Goal: Transaction & Acquisition: Subscribe to service/newsletter

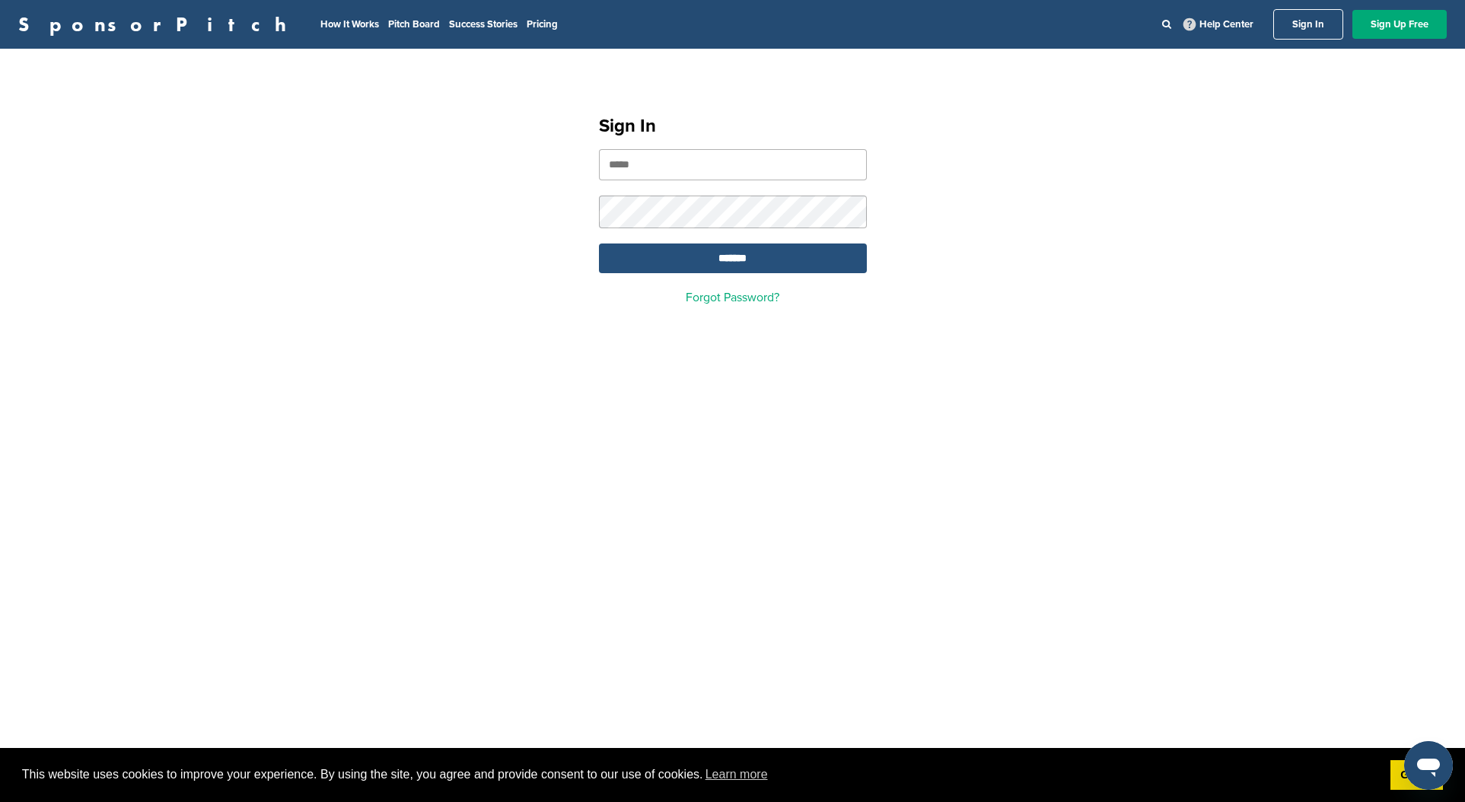
type input "**********"
click at [665, 258] on input "*******" at bounding box center [733, 259] width 268 height 30
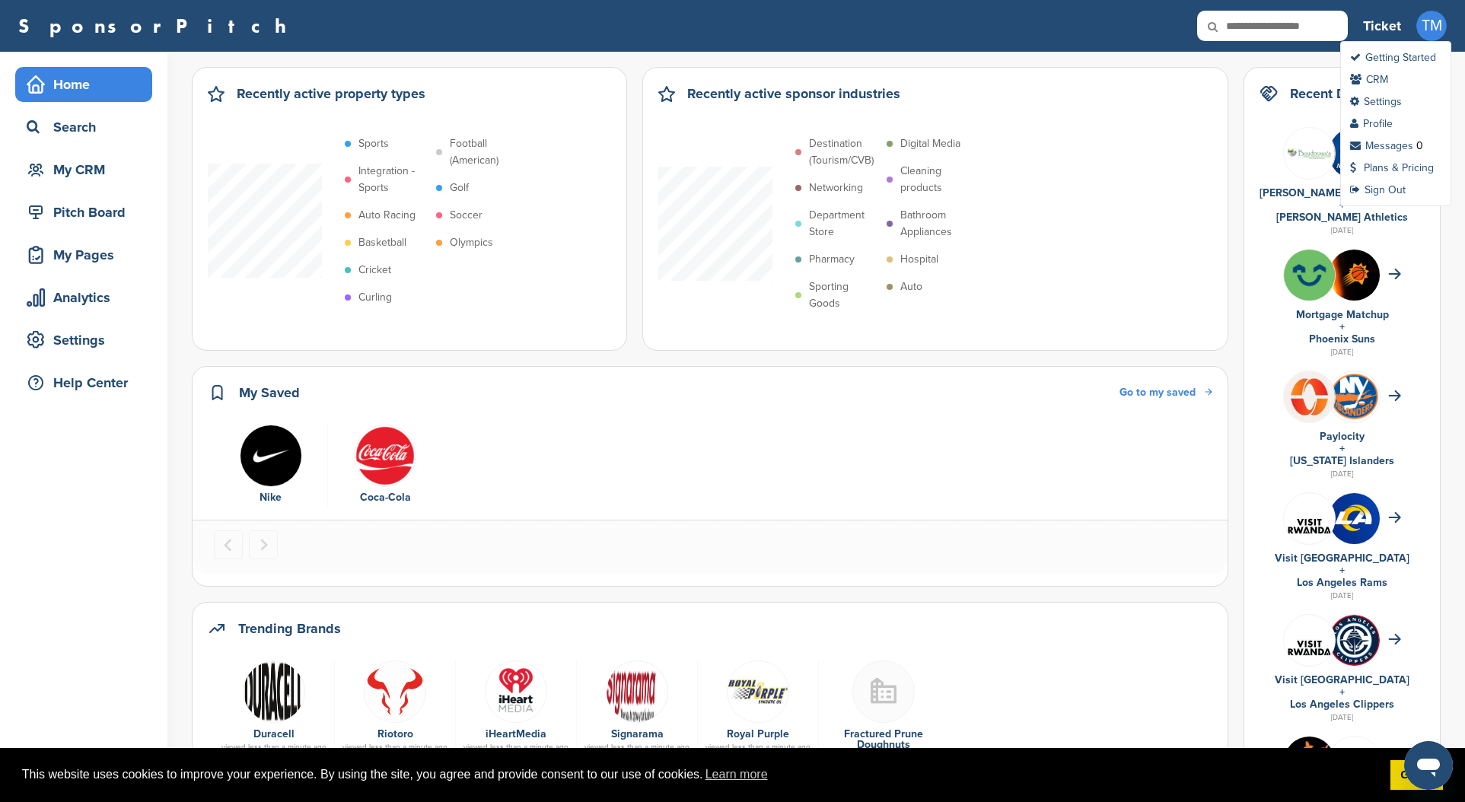
click at [1436, 34] on span "TM" at bounding box center [1431, 26] width 30 height 30
click at [1384, 167] on link "Plans & Pricing" at bounding box center [1392, 167] width 84 height 13
